Goal: Information Seeking & Learning: Learn about a topic

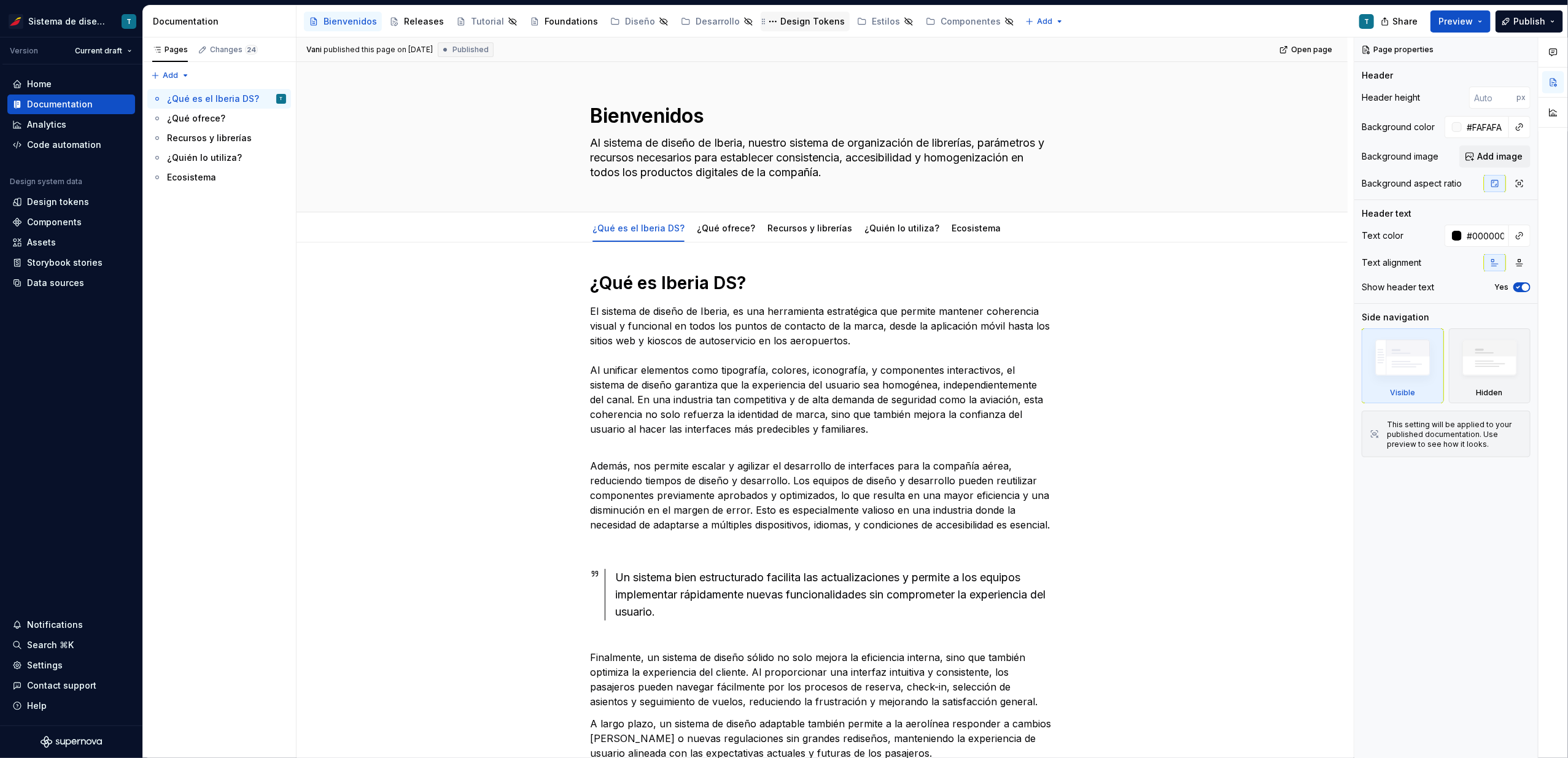
click at [803, 20] on div "Design Tokens" at bounding box center [812, 21] width 64 height 12
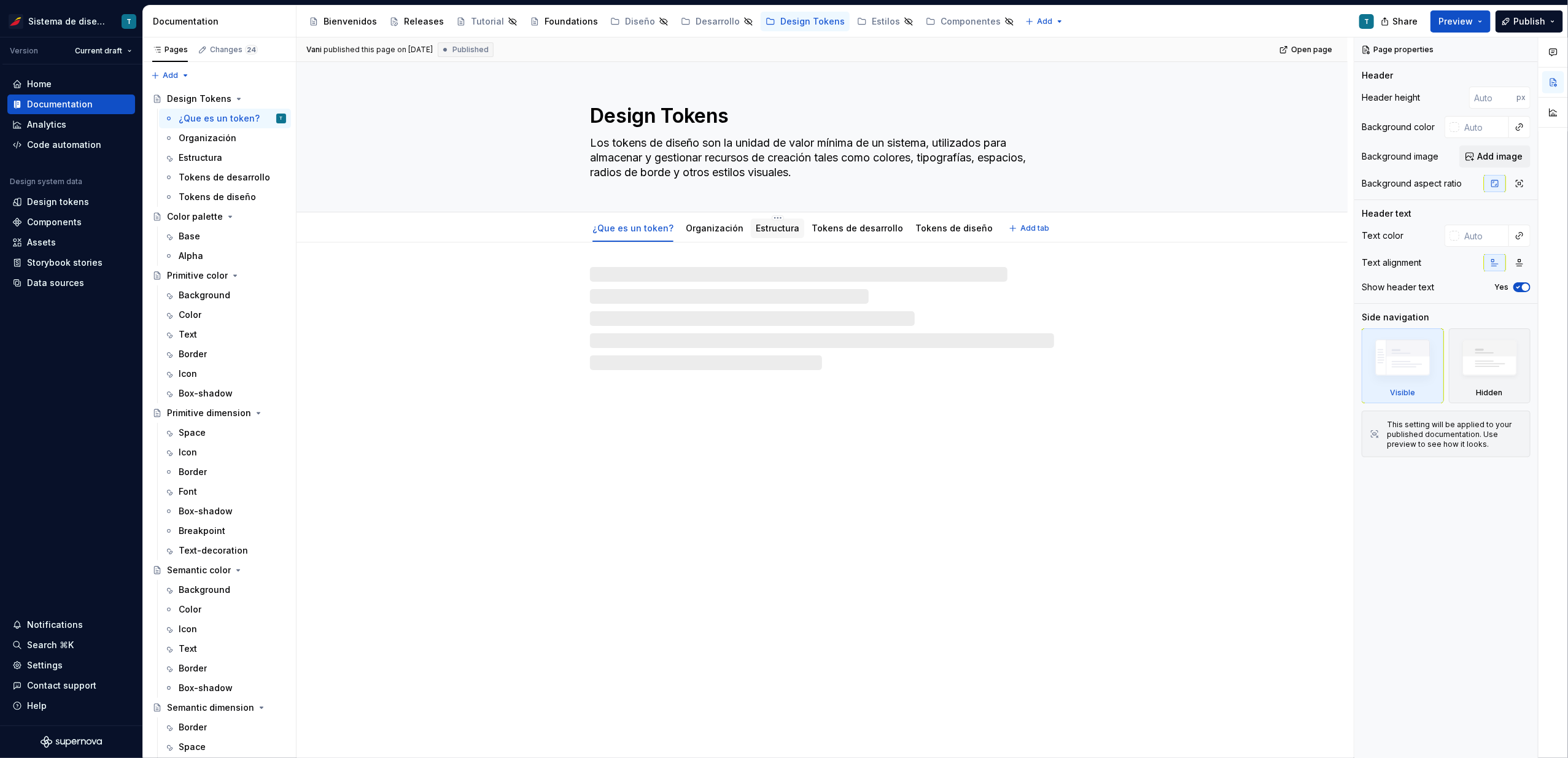
click at [765, 228] on link "Estructura" at bounding box center [777, 228] width 43 height 10
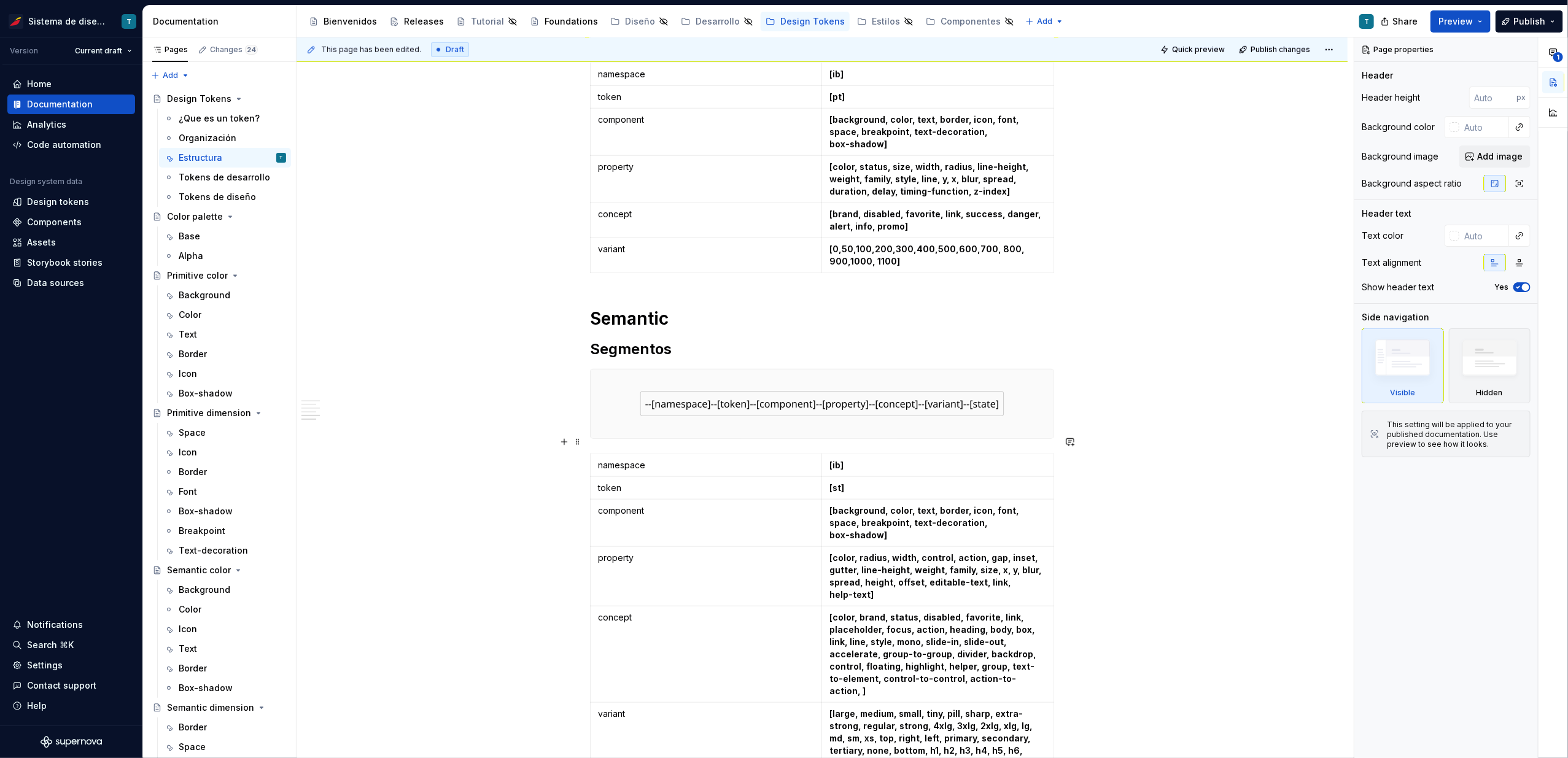
scroll to position [863, 0]
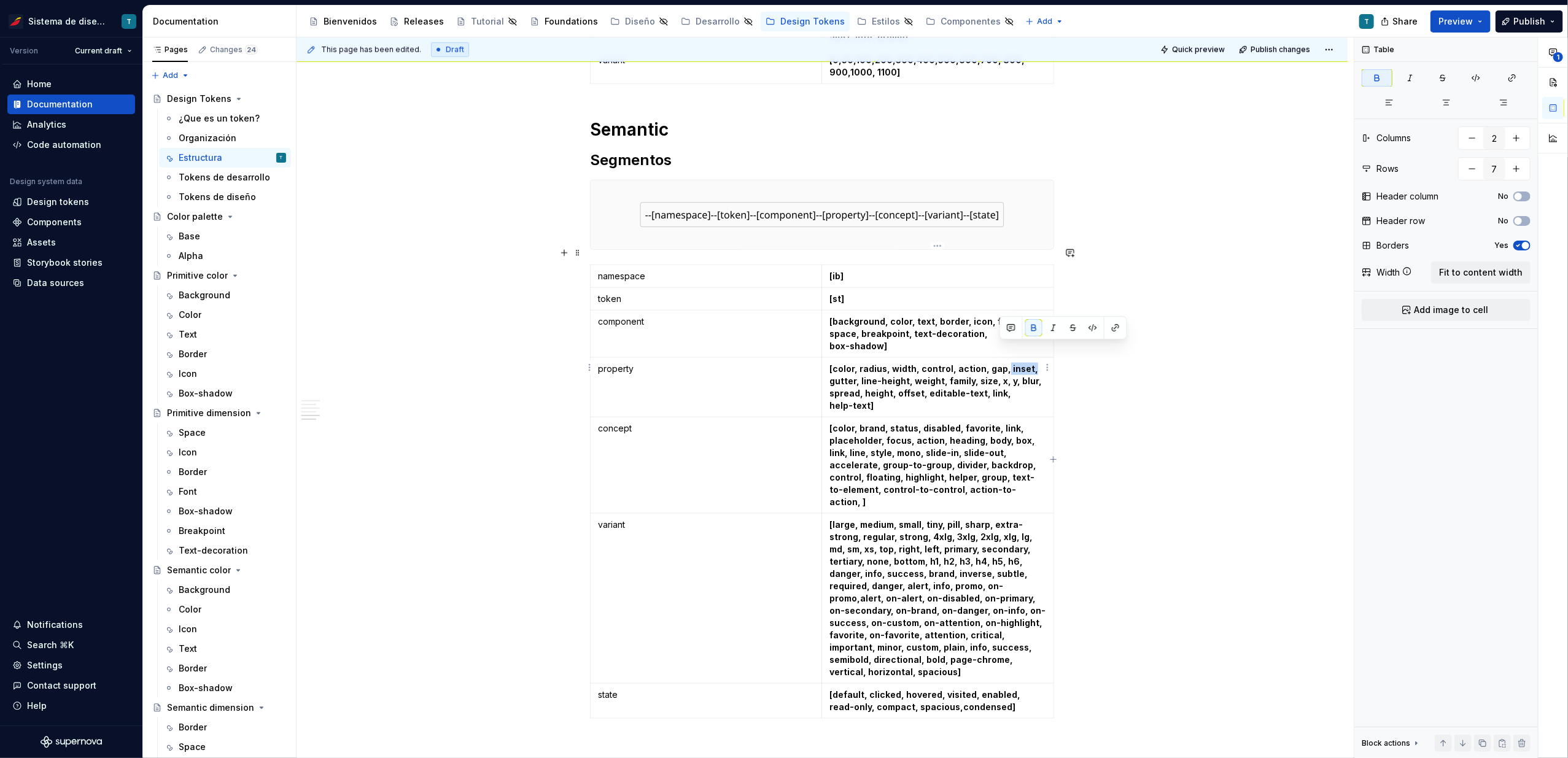
drag, startPoint x: 1024, startPoint y: 347, endPoint x: 999, endPoint y: 348, distance: 25.0
click at [999, 364] on strong "[color, radius, width, control, action, gap, inset, gutter, line-height, weight…" at bounding box center [937, 381] width 214 height 35
click at [1175, 381] on div "Color palette Segmentos namespace [ib] token [pallet] concept [base,alpha] colo…" at bounding box center [822, 188] width 1051 height 1616
drag, startPoint x: 1022, startPoint y: 348, endPoint x: 1001, endPoint y: 349, distance: 21.0
click at [1001, 364] on strong "[color, radius, width, control, action, gap, inset, gutter, line-height, weight…" at bounding box center [937, 381] width 214 height 35
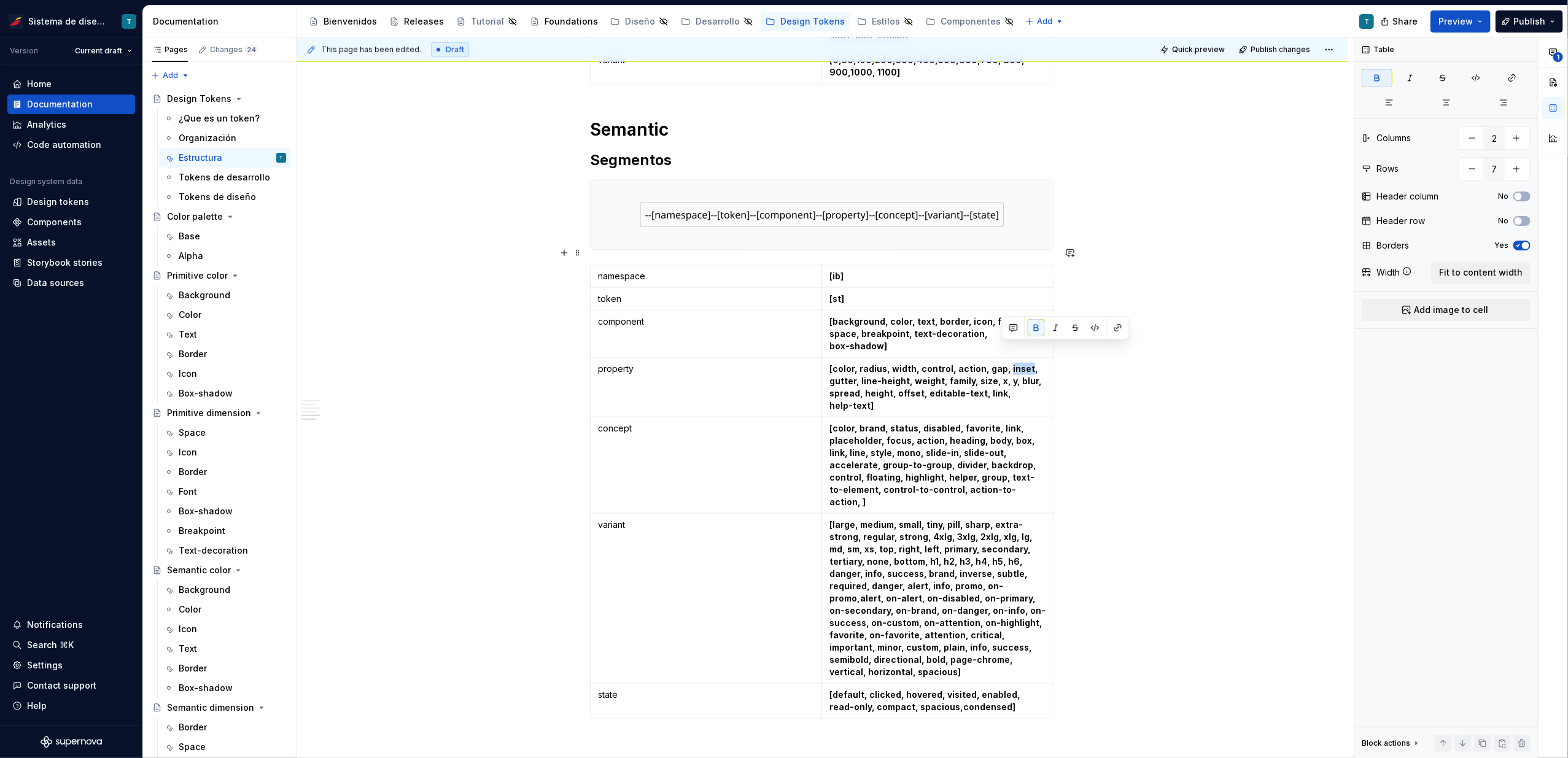
click at [1206, 384] on div "Color palette Segmentos namespace [ib] token [pallet] concept [base,alpha] colo…" at bounding box center [822, 188] width 1051 height 1616
drag, startPoint x: 1001, startPoint y: 348, endPoint x: 1024, endPoint y: 346, distance: 23.1
click at [1024, 364] on strong "[color, radius, width, control, action, gap, inset, gutter, line-height, weight…" at bounding box center [937, 381] width 214 height 35
type textarea "*"
